Goal: Information Seeking & Learning: Check status

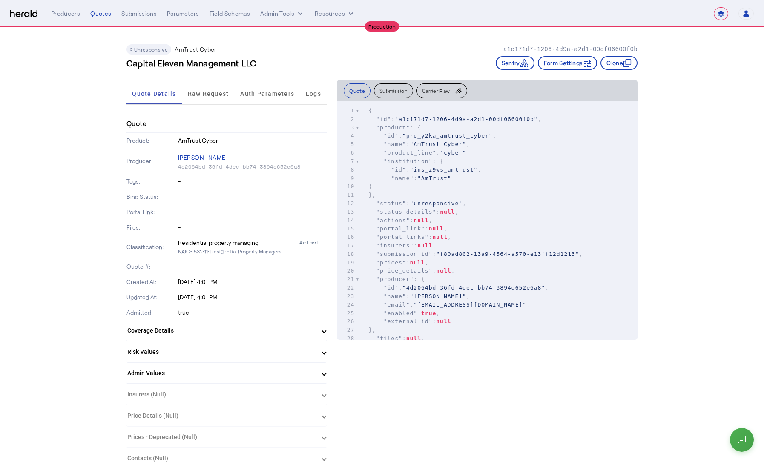
select select "**********"
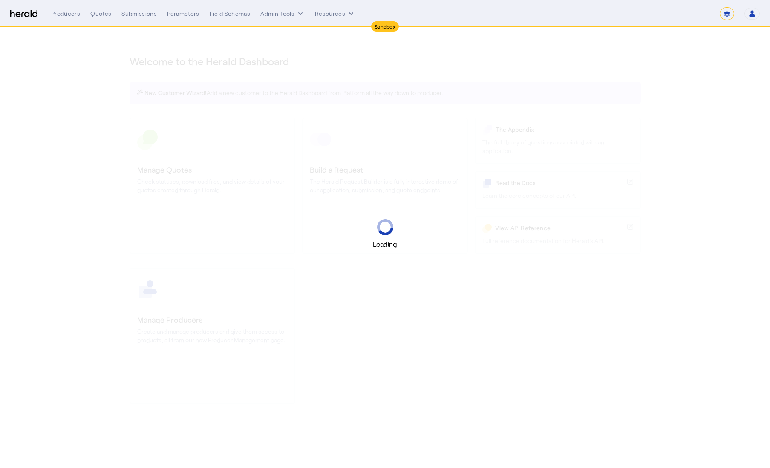
select select "*******"
select select "pfm_2v8p_herald_api"
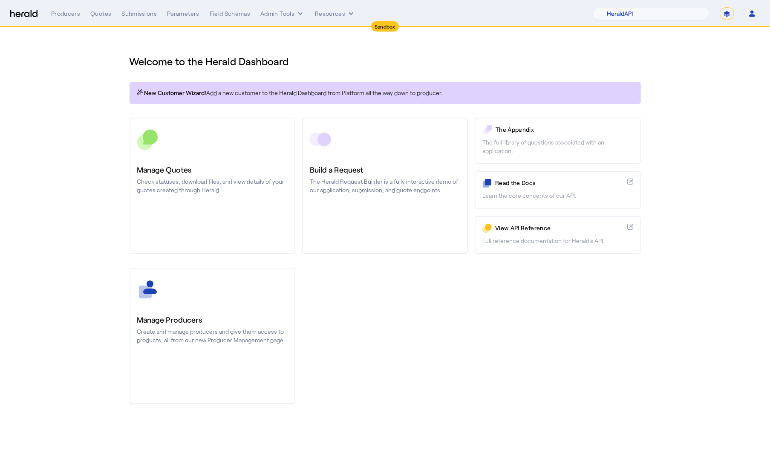
click at [730, 12] on select "**********" at bounding box center [727, 13] width 14 height 13
select select "**********"
click at [720, 7] on select "**********" at bounding box center [727, 13] width 14 height 13
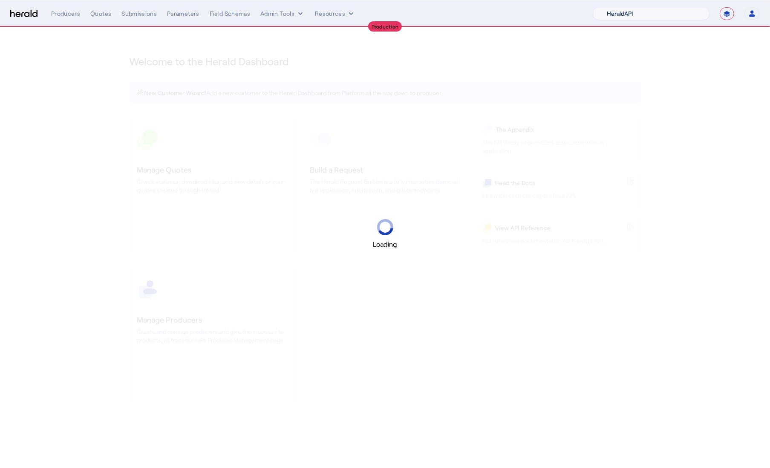
click at [680, 12] on select "1Fort Acrisure Acturis Affinity Advisors Affinity Risk Agentero AmWins Anzen Ao…" at bounding box center [651, 13] width 117 height 13
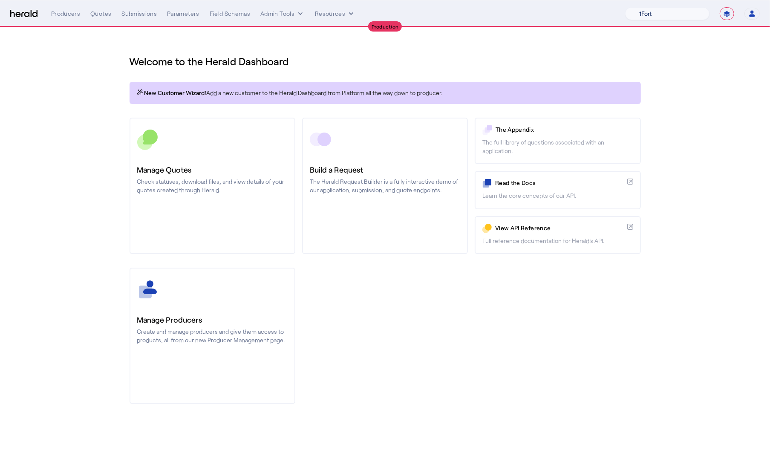
select select "pfm_h3db_crc"
click at [625, 7] on select "1Fort Affinity Risk Billy BindHQ Bunker CRC Campus Coverage Citadel Fifthwall F…" at bounding box center [667, 13] width 84 height 13
click at [193, 172] on div "You are now impersonating the CRC platform." at bounding box center [385, 234] width 770 height 468
click at [245, 156] on div "You are now impersonating the CRC platform." at bounding box center [385, 234] width 770 height 468
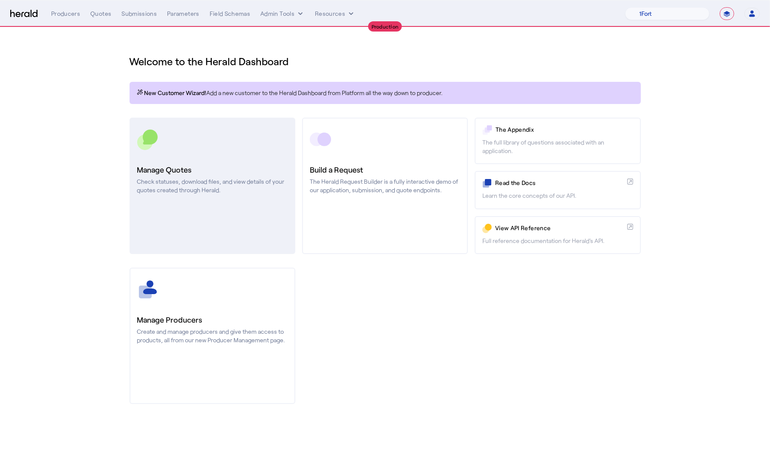
click at [216, 167] on h3 "Manage Quotes" at bounding box center [212, 170] width 150 height 12
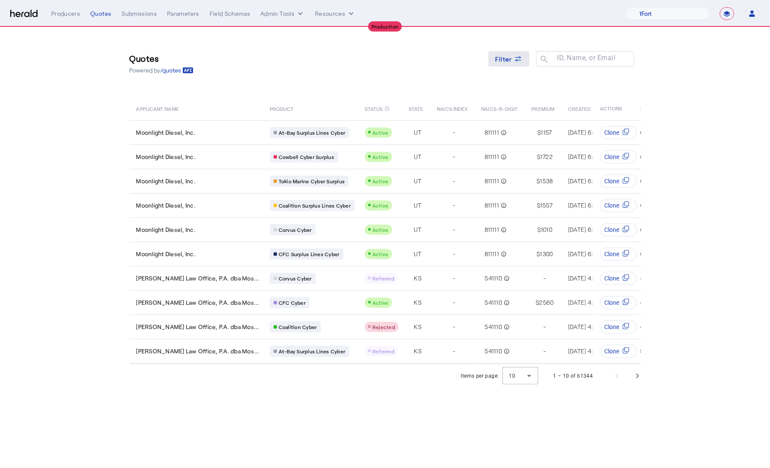
click at [503, 63] on span "Filter" at bounding box center [503, 59] width 17 height 9
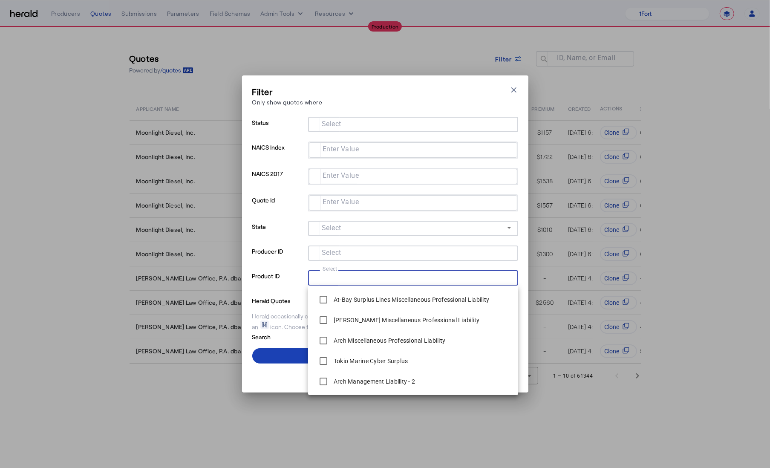
click at [353, 279] on input "Select" at bounding box center [411, 277] width 193 height 10
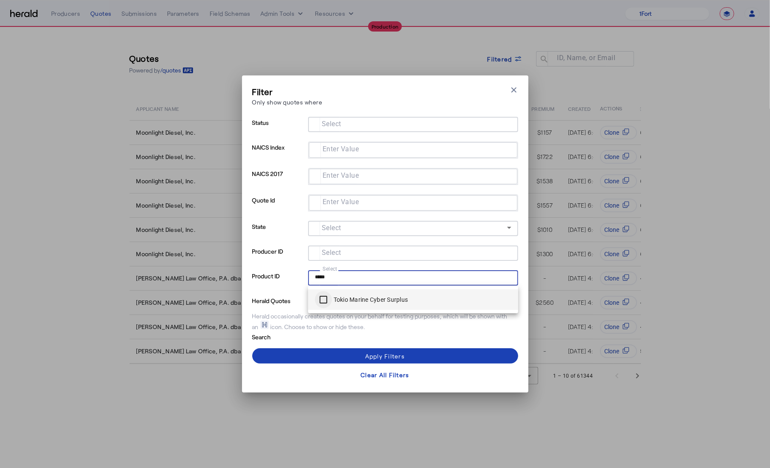
type input "*****"
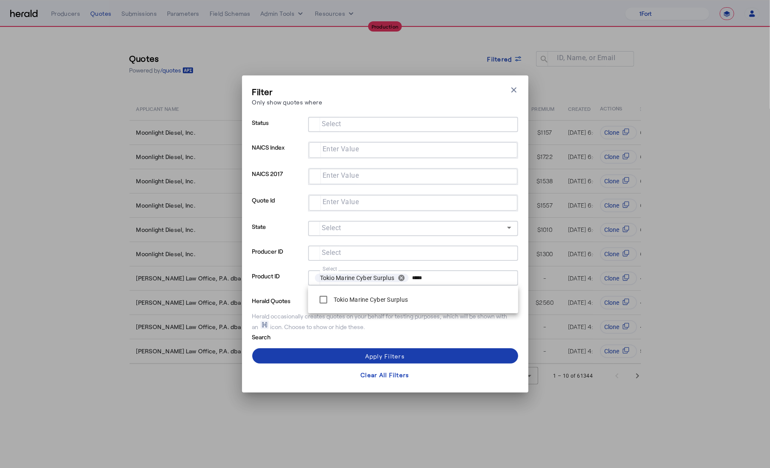
click at [326, 358] on span at bounding box center [385, 356] width 266 height 20
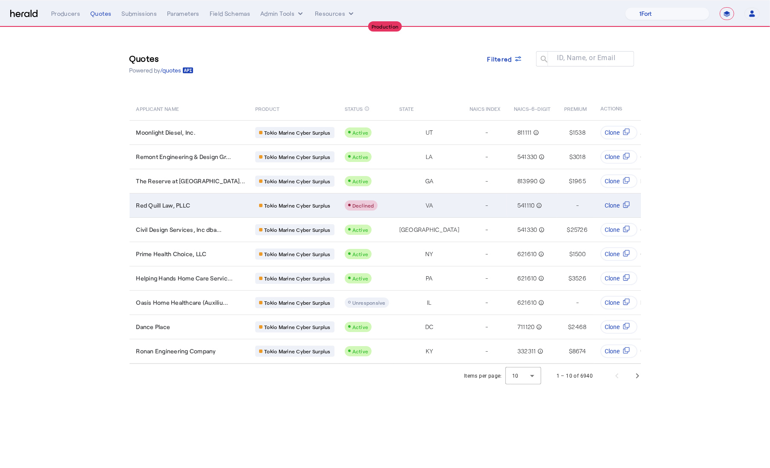
click at [221, 208] on div "Red Quill Law, PLLC" at bounding box center [190, 205] width 109 height 9
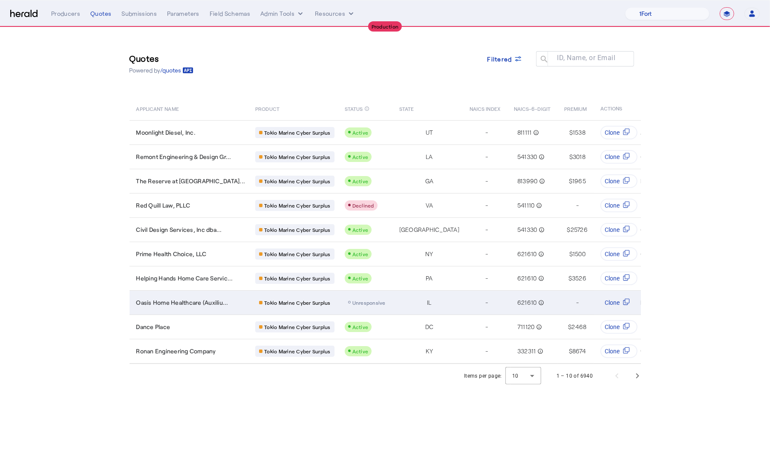
click at [470, 305] on div "-" at bounding box center [487, 303] width 34 height 12
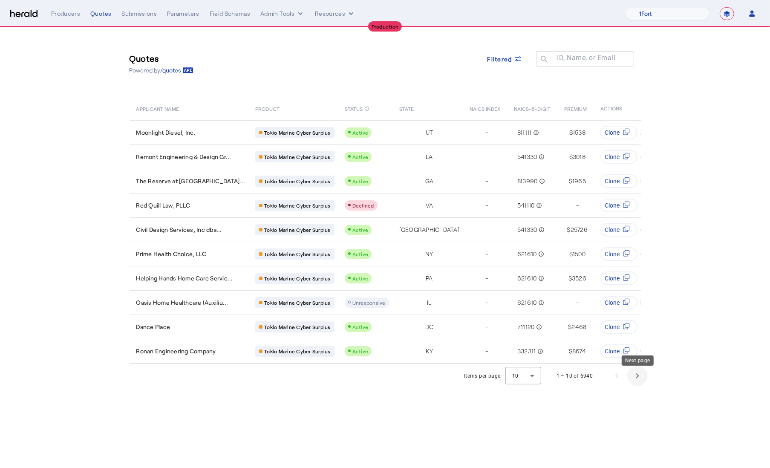
click at [635, 380] on span "Next page" at bounding box center [637, 376] width 20 height 20
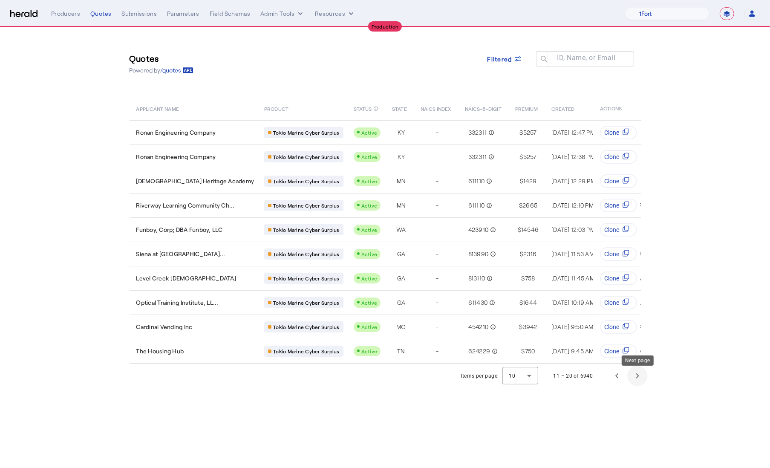
click at [635, 383] on span "Next page" at bounding box center [637, 376] width 20 height 20
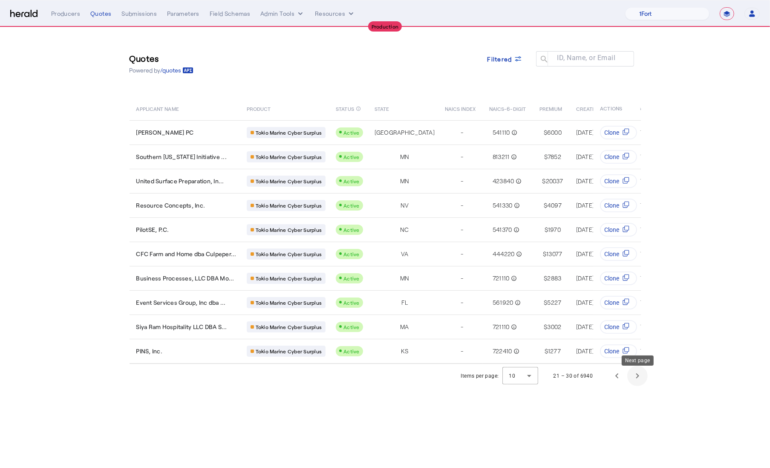
click at [635, 382] on span "Next page" at bounding box center [637, 376] width 20 height 20
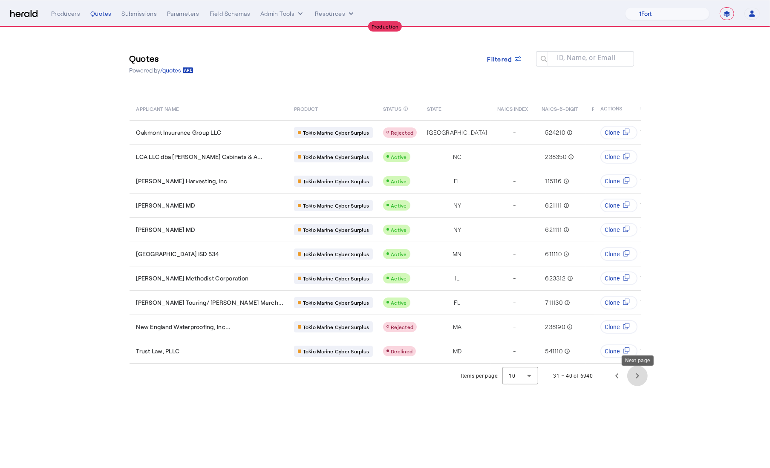
click at [635, 382] on span "Next page" at bounding box center [637, 376] width 20 height 20
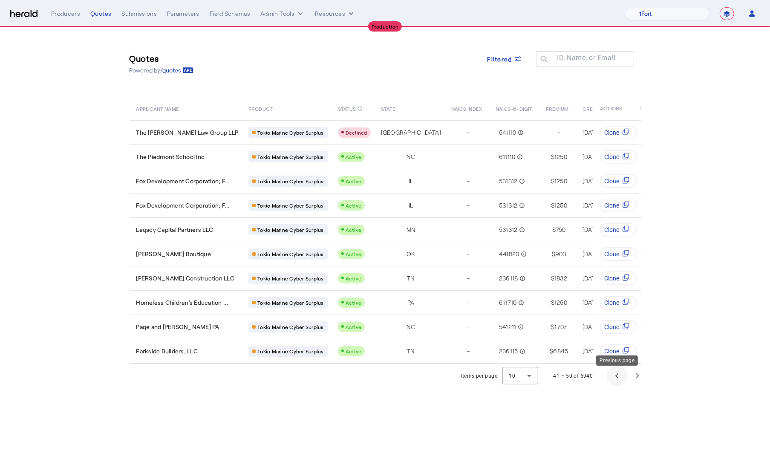
click at [620, 380] on span "Previous page" at bounding box center [617, 376] width 20 height 20
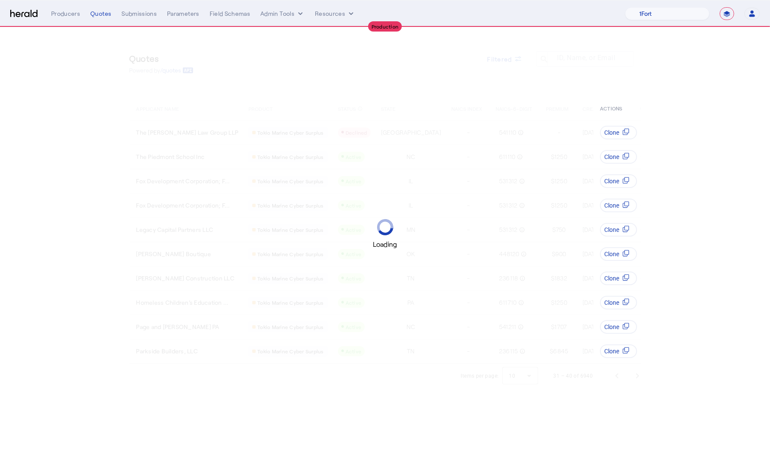
click at [620, 380] on div "Loading" at bounding box center [385, 234] width 770 height 468
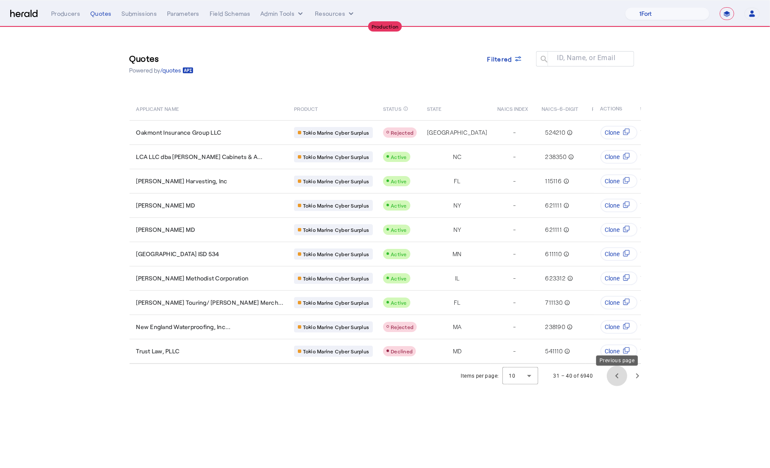
click at [620, 380] on span "Previous page" at bounding box center [617, 376] width 20 height 20
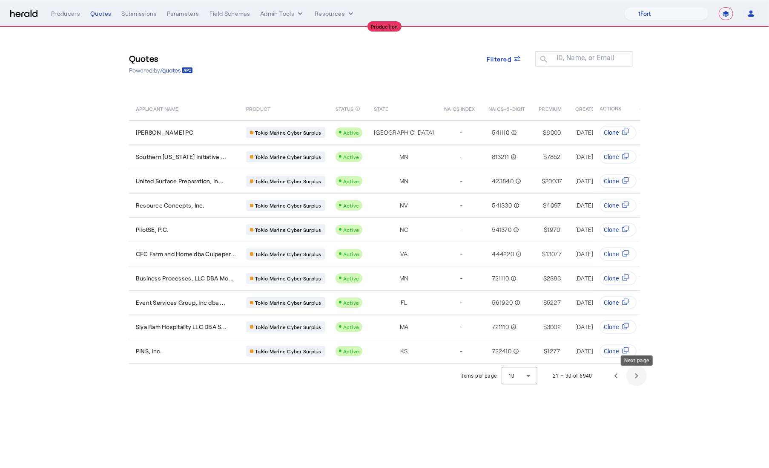
click at [639, 378] on span "Next page" at bounding box center [637, 376] width 20 height 20
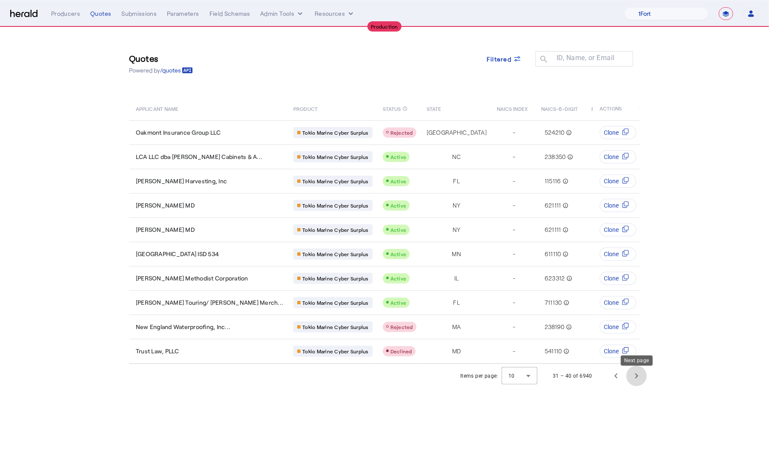
click at [639, 383] on span "Next page" at bounding box center [637, 376] width 20 height 20
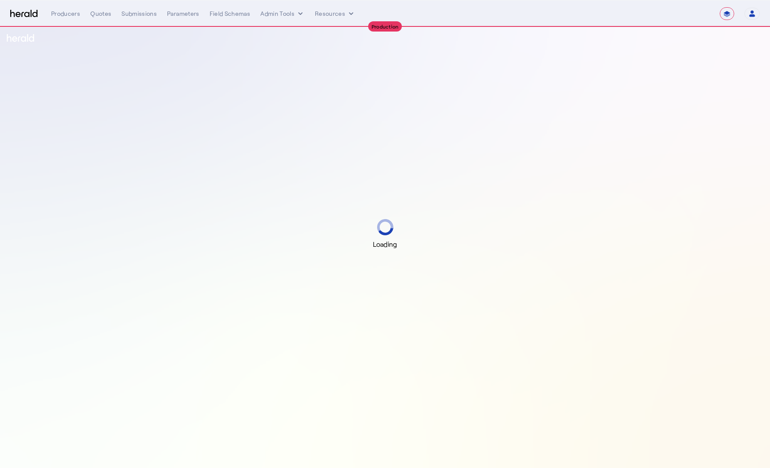
select select "**********"
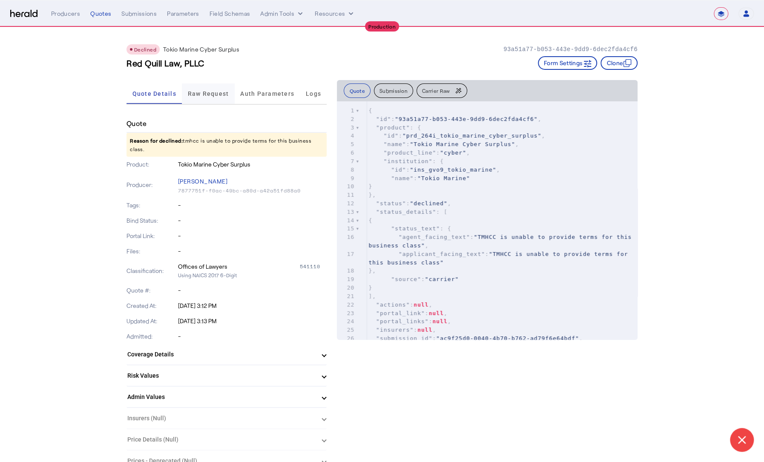
click at [210, 93] on span "Raw Request" at bounding box center [208, 94] width 41 height 6
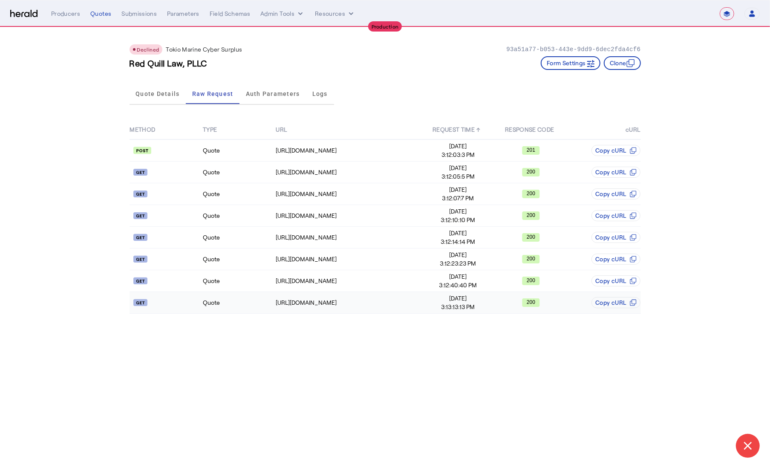
click at [249, 299] on td "Quote" at bounding box center [238, 303] width 73 height 22
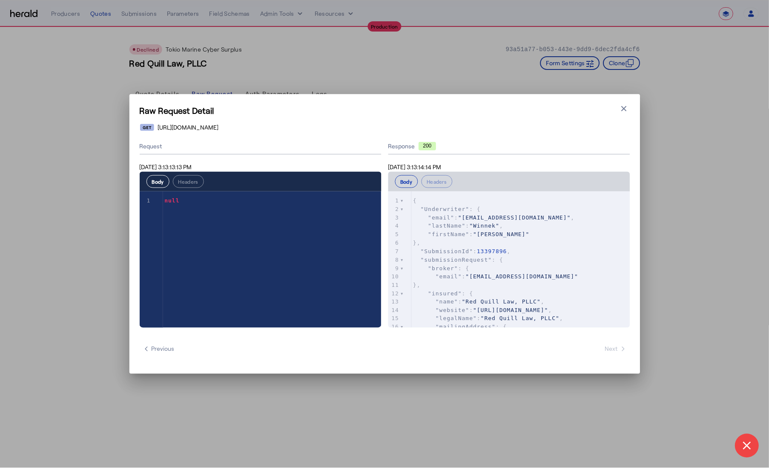
scroll to position [363, 0]
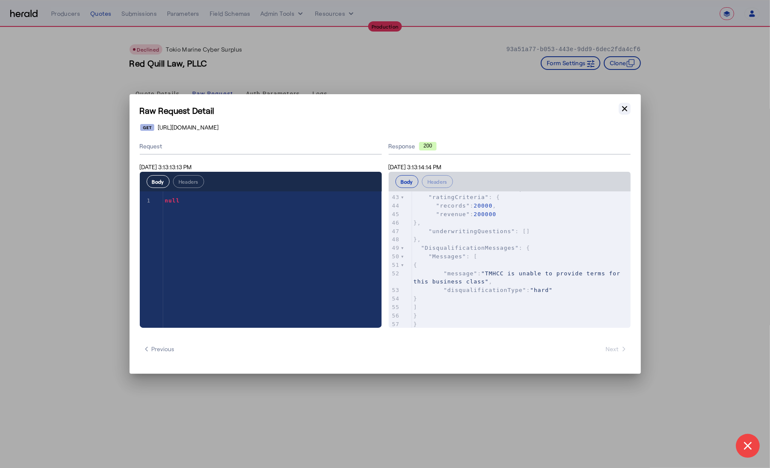
click at [623, 112] on icon "button" at bounding box center [624, 108] width 9 height 9
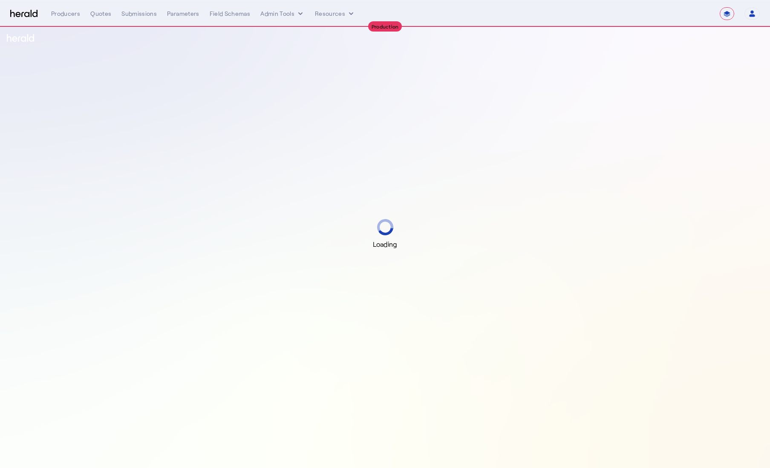
select select "**********"
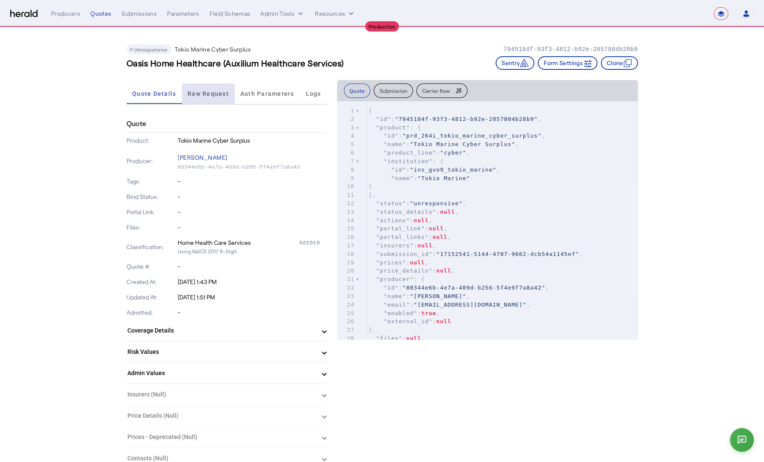
click at [205, 94] on span "Raw Request" at bounding box center [207, 94] width 41 height 6
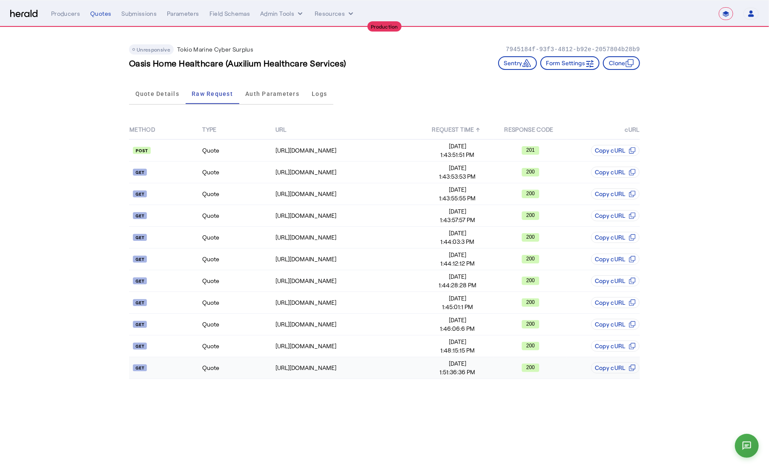
click at [243, 375] on td "Quote" at bounding box center [238, 368] width 73 height 22
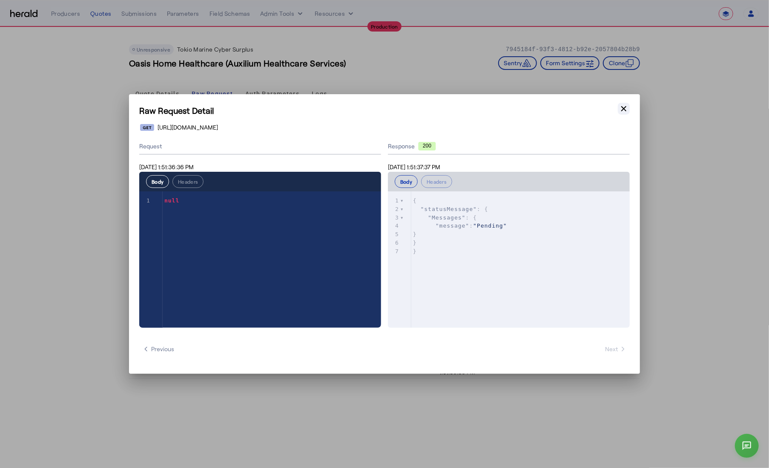
click at [625, 108] on icon "button" at bounding box center [624, 108] width 5 height 5
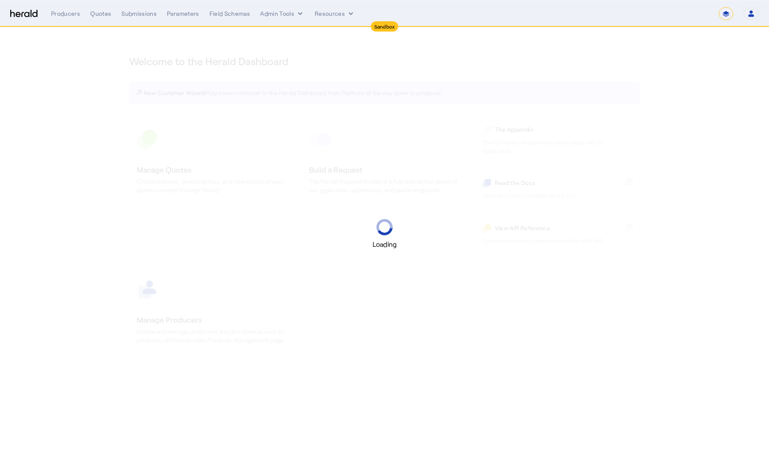
select select "*******"
click at [691, 15] on select "1Fort Acrisure Acturis Affinity Advisors Affinity Risk Agentero AmWins Anzen Ao…" at bounding box center [650, 13] width 117 height 13
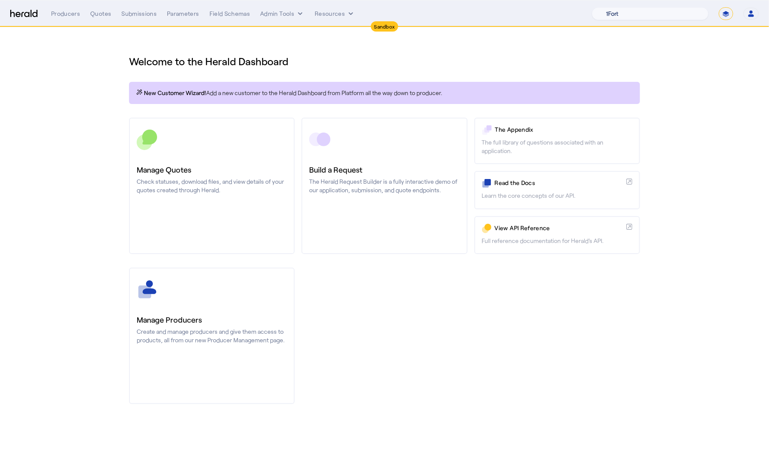
select select "pfm_h3db_crc"
click at [613, 7] on select "1Fort Acrisure Acturis Affinity Advisors Affinity Risk Agentero AmWins Anzen Ao…" at bounding box center [650, 13] width 117 height 13
click at [198, 151] on div "You are now impersonating the CRC platform." at bounding box center [384, 234] width 769 height 468
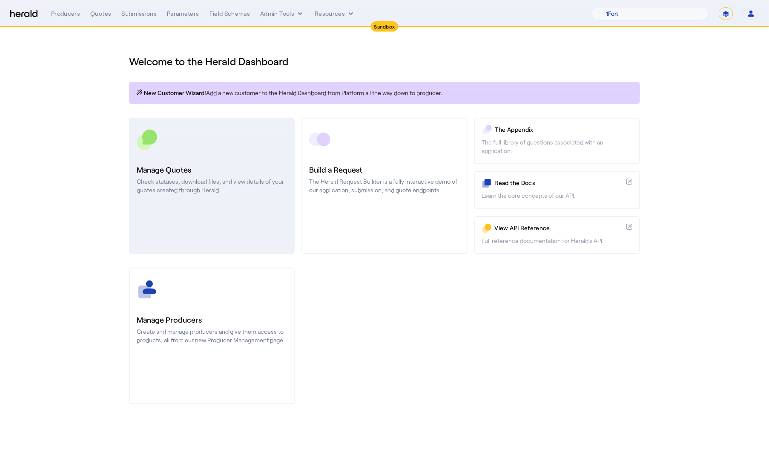
click at [208, 148] on div at bounding box center [212, 139] width 150 height 21
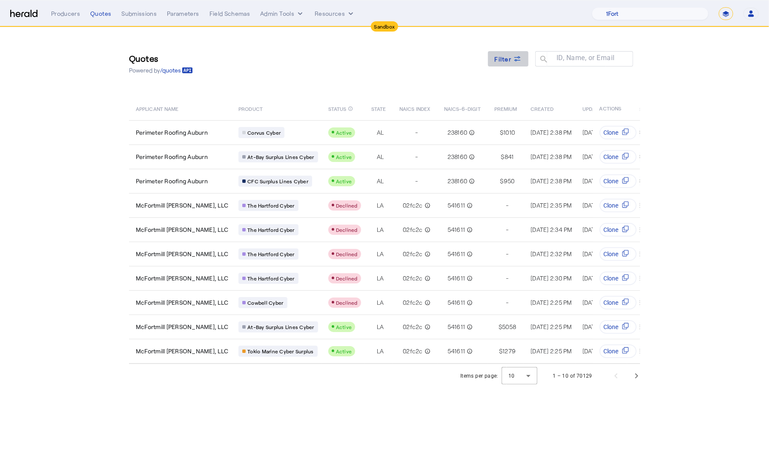
click at [513, 61] on div "Filter" at bounding box center [508, 59] width 27 height 9
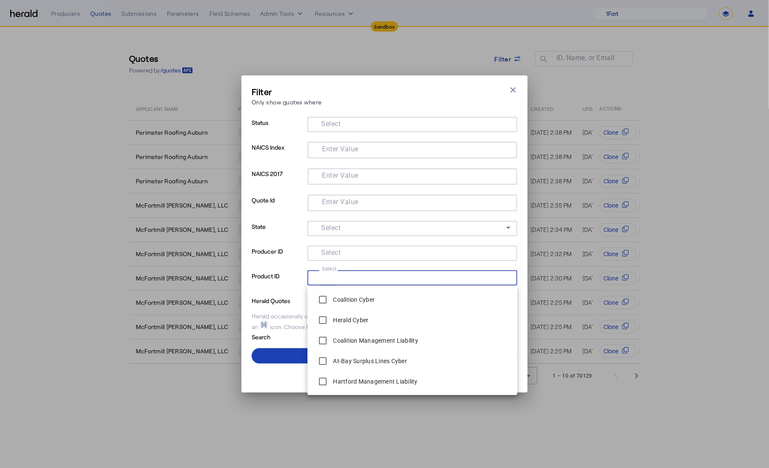
click at [394, 280] on input "Select" at bounding box center [410, 277] width 193 height 10
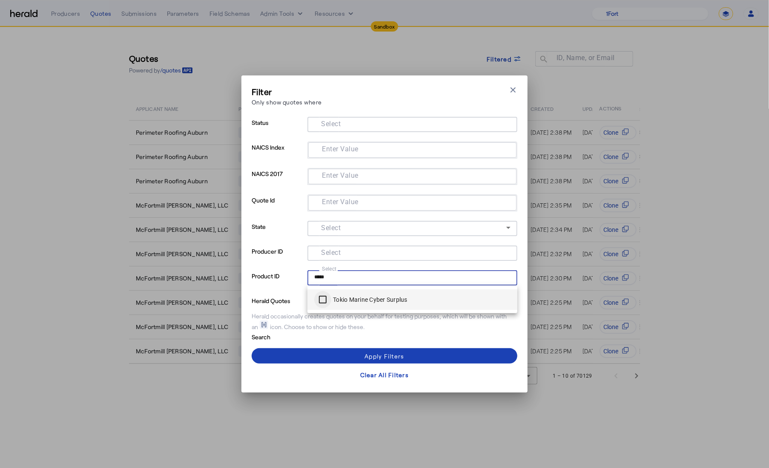
type input "*****"
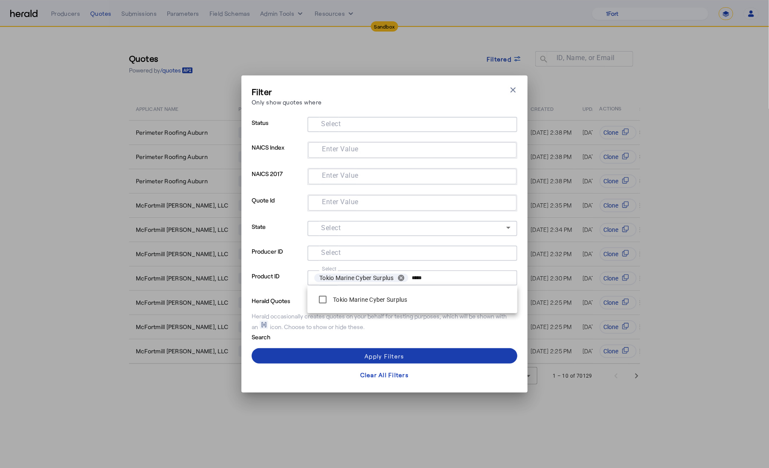
click at [331, 349] on span at bounding box center [385, 356] width 266 height 20
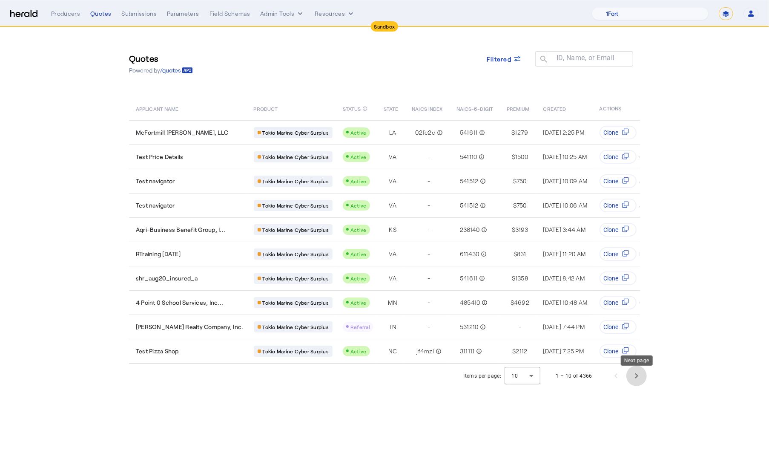
click at [640, 375] on span "Next page" at bounding box center [637, 376] width 20 height 20
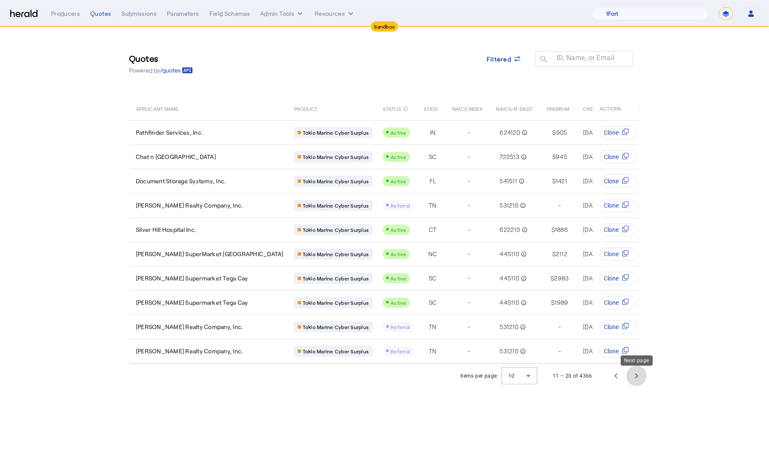
click at [640, 378] on span "Next page" at bounding box center [637, 376] width 20 height 20
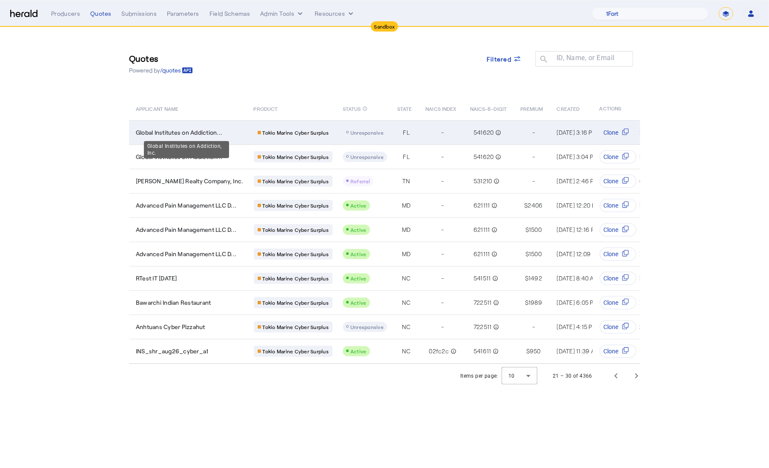
click at [233, 134] on div "Global Institutes on Addiction..." at bounding box center [190, 132] width 108 height 9
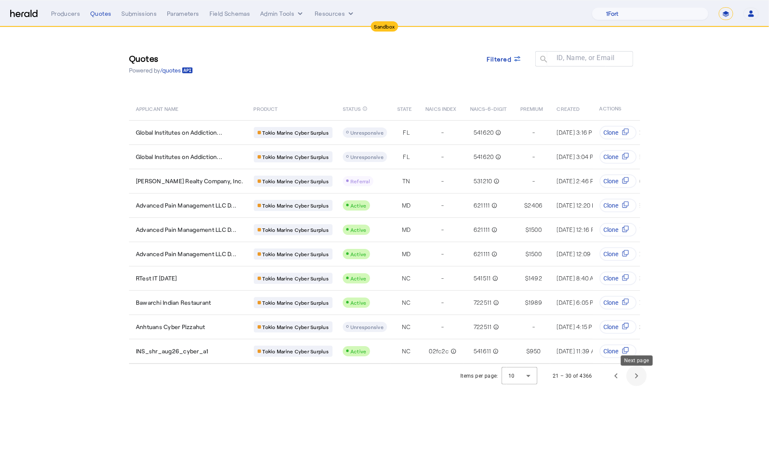
click at [638, 381] on span "Next page" at bounding box center [637, 376] width 20 height 20
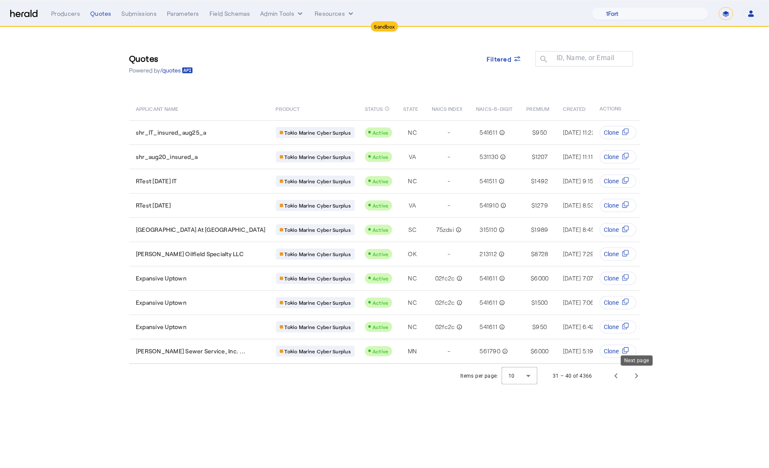
click at [636, 381] on span "Next page" at bounding box center [637, 376] width 20 height 20
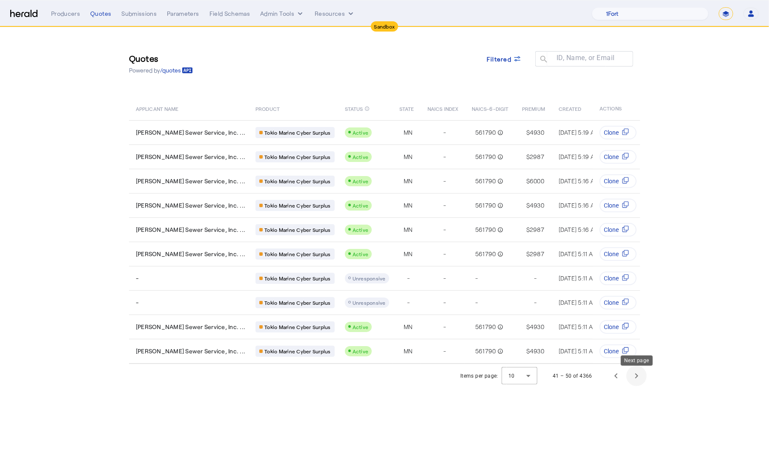
click at [637, 381] on span "Next page" at bounding box center [637, 376] width 20 height 20
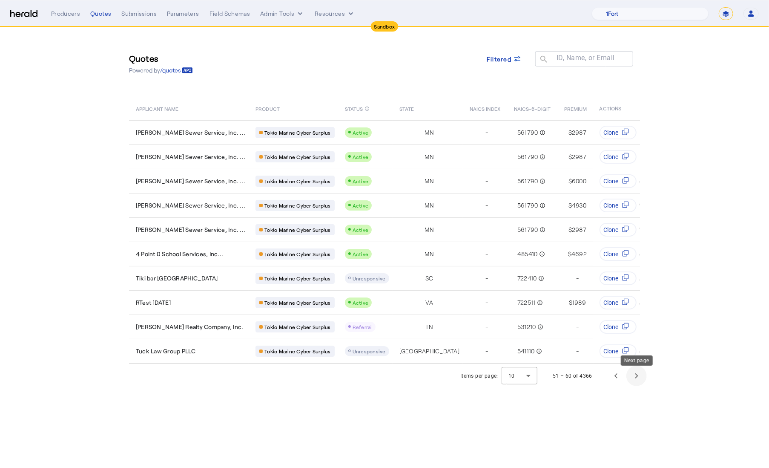
click at [637, 381] on span "Next page" at bounding box center [637, 376] width 20 height 20
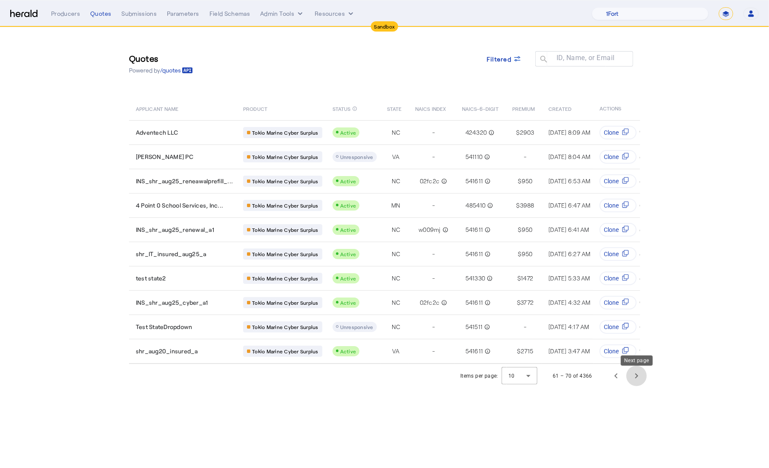
click at [637, 381] on span "Next page" at bounding box center [637, 376] width 20 height 20
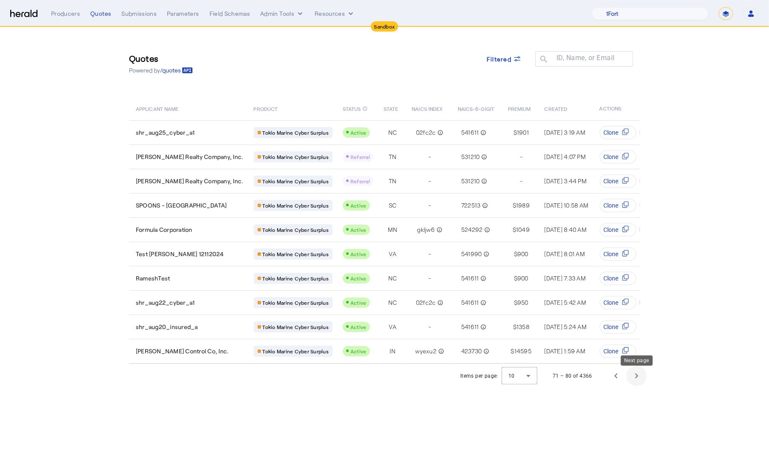
click at [643, 379] on span "Next page" at bounding box center [637, 376] width 20 height 20
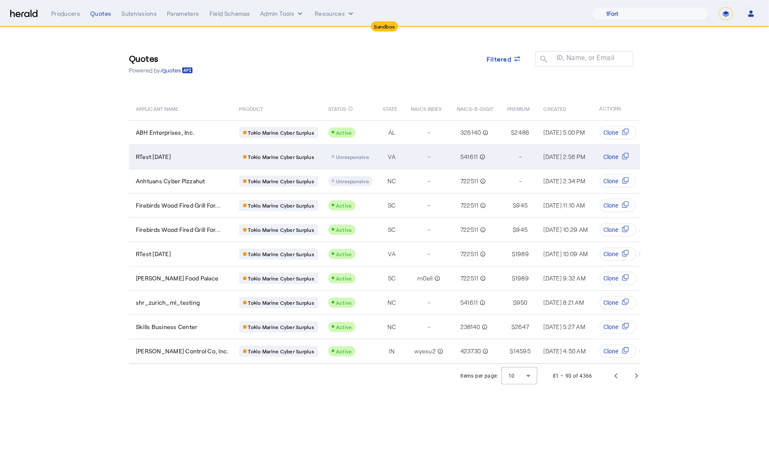
click at [183, 157] on div "RTest [DATE]" at bounding box center [182, 157] width 93 height 9
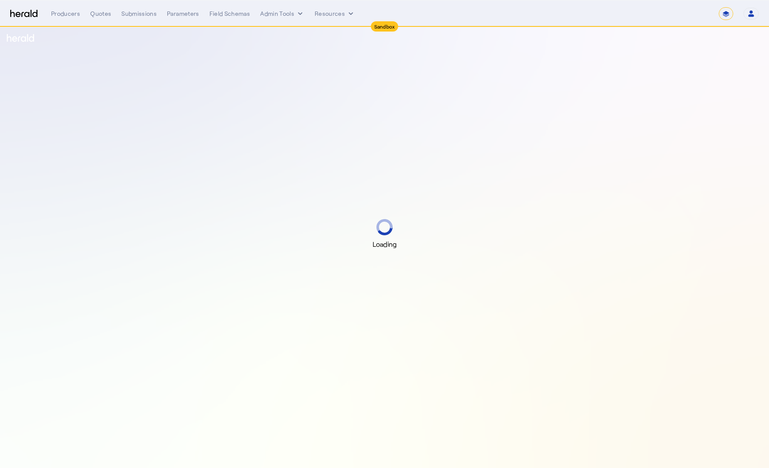
select select "*******"
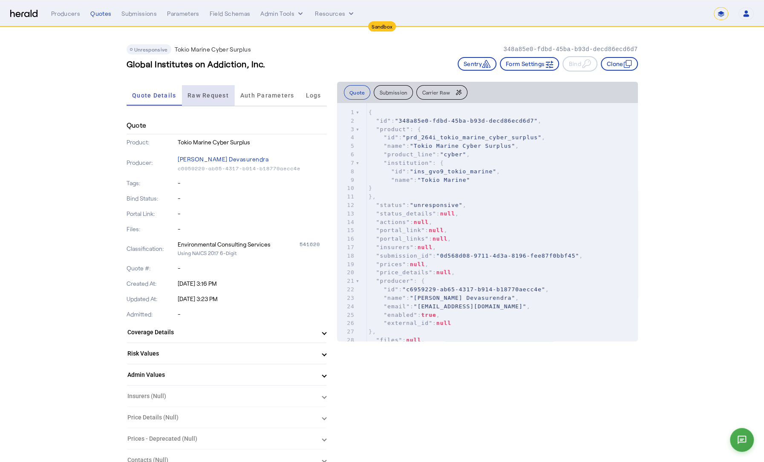
click at [208, 96] on span "Raw Request" at bounding box center [207, 95] width 41 height 6
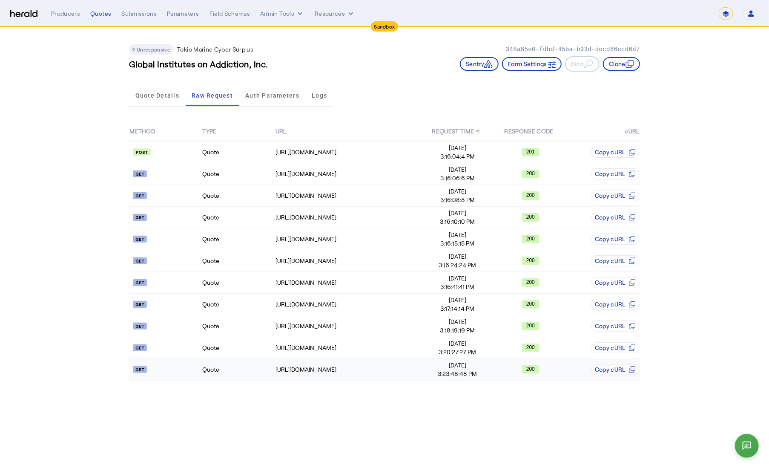
click at [233, 365] on td "Quote" at bounding box center [238, 370] width 73 height 22
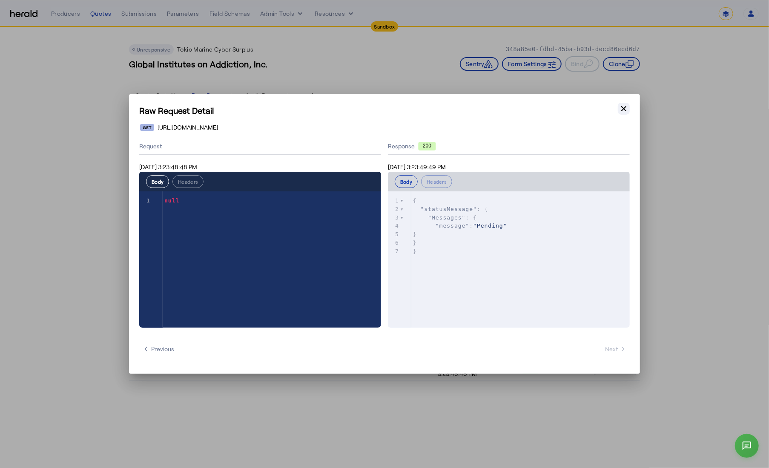
click at [625, 106] on icon "button" at bounding box center [624, 108] width 9 height 9
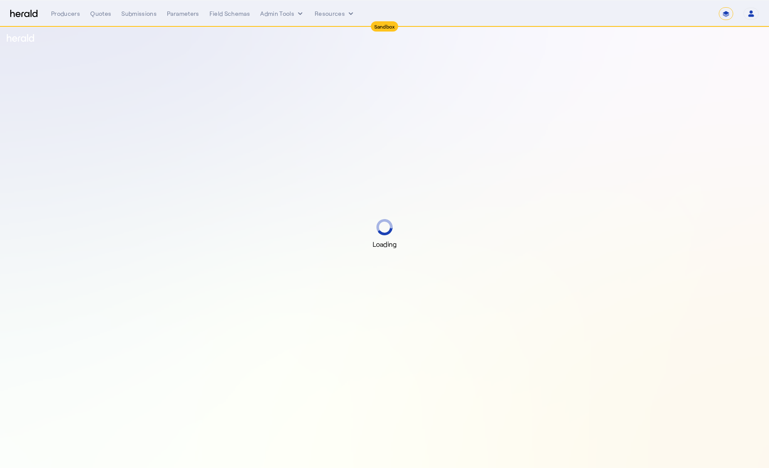
select select "*******"
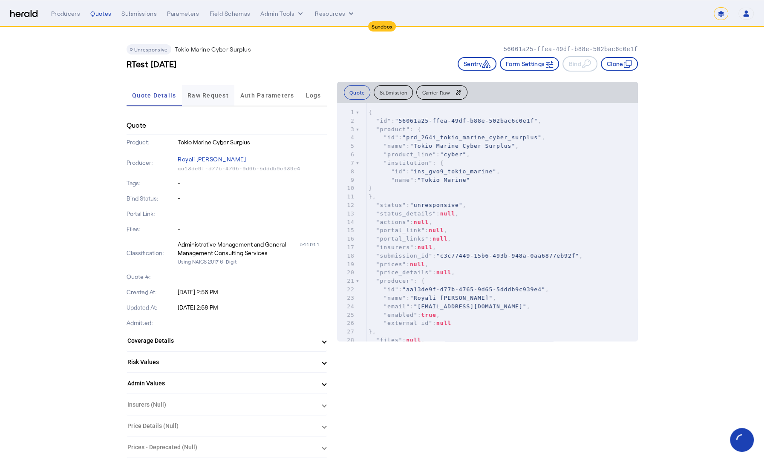
click at [208, 94] on span "Raw Request" at bounding box center [207, 95] width 41 height 6
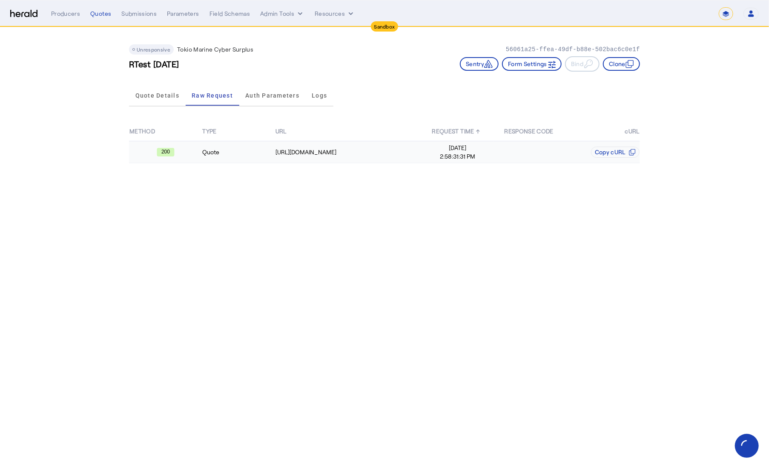
click at [243, 154] on td "Quote" at bounding box center [238, 152] width 73 height 22
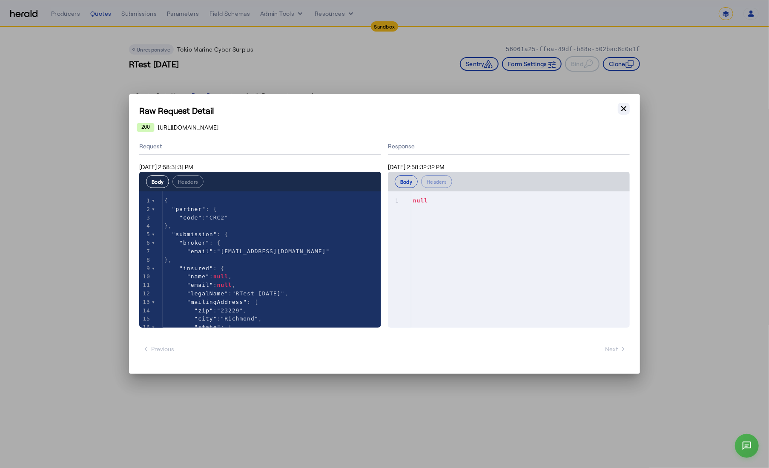
click at [625, 109] on icon "button" at bounding box center [624, 108] width 9 height 9
